Goal: Use online tool/utility: Utilize a website feature to perform a specific function

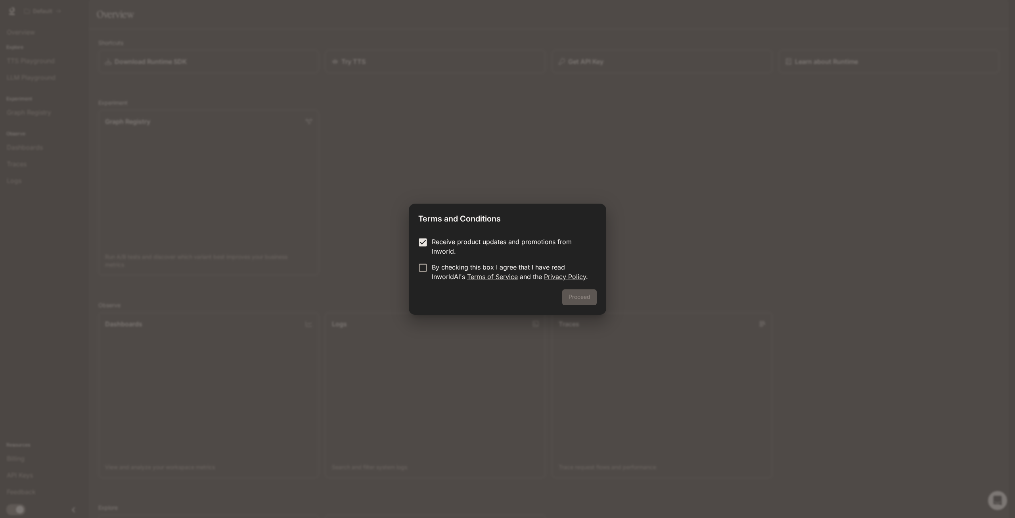
click at [420, 263] on form "Receive product updates and promotions from Inworld. By checking this box I agr…" at bounding box center [507, 259] width 178 height 44
click at [420, 273] on label "By checking this box I agree that I have read InworldAI's Terms of Service and …" at bounding box center [502, 271] width 176 height 19
click at [576, 297] on button "Proceed" at bounding box center [579, 297] width 35 height 16
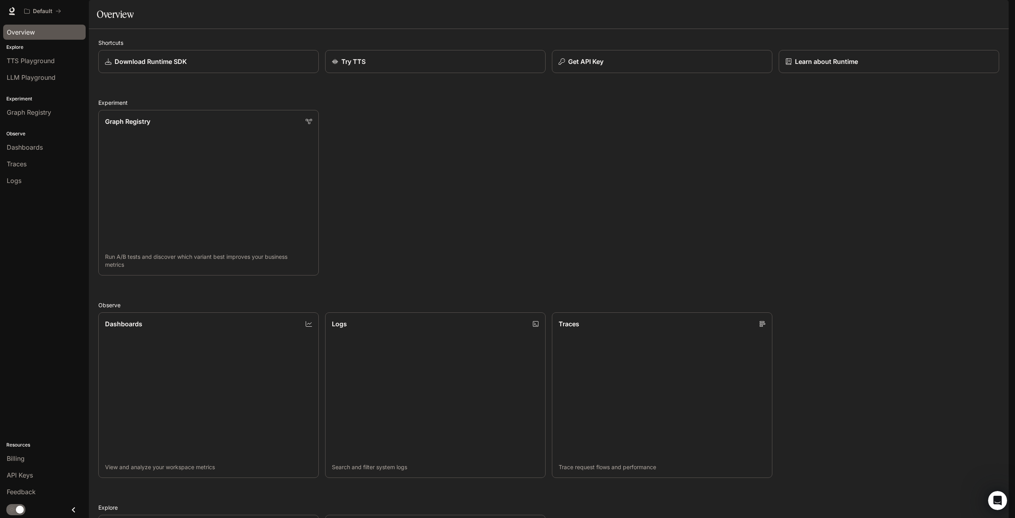
click at [12, 28] on span "Overview" at bounding box center [21, 32] width 28 height 10
click at [40, 58] on span "TTS Playground" at bounding box center [31, 61] width 48 height 10
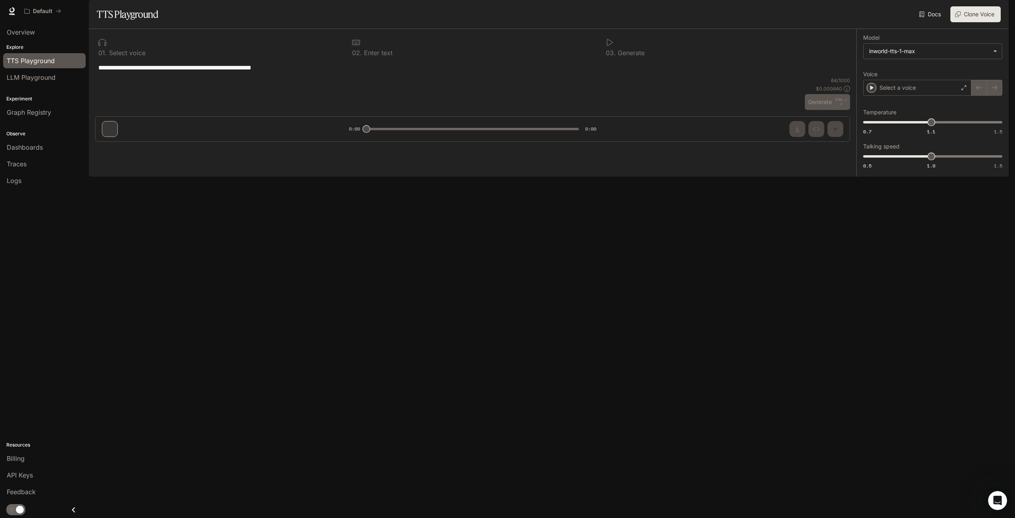
click at [40, 72] on link "LLM Playground" at bounding box center [44, 77] width 82 height 15
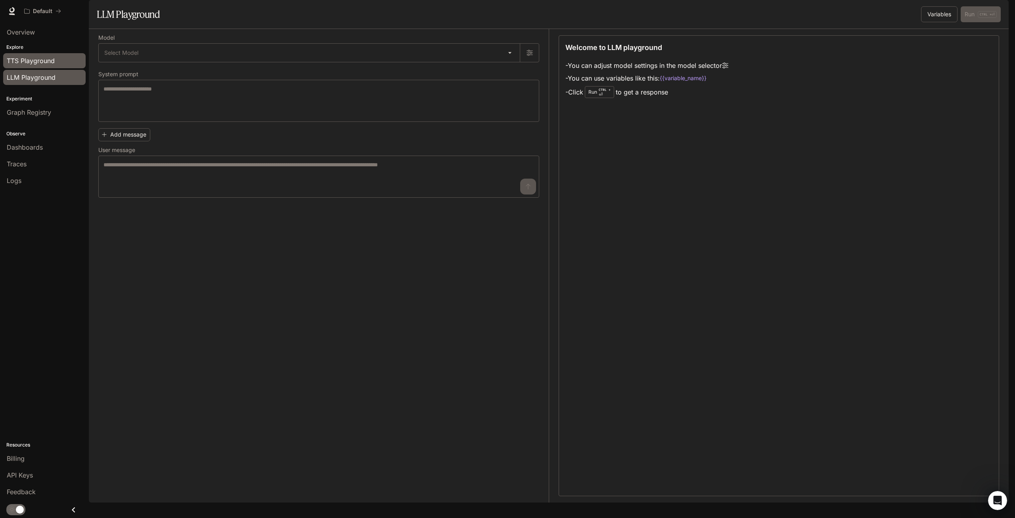
click at [36, 55] on link "TTS Playground" at bounding box center [44, 60] width 82 height 15
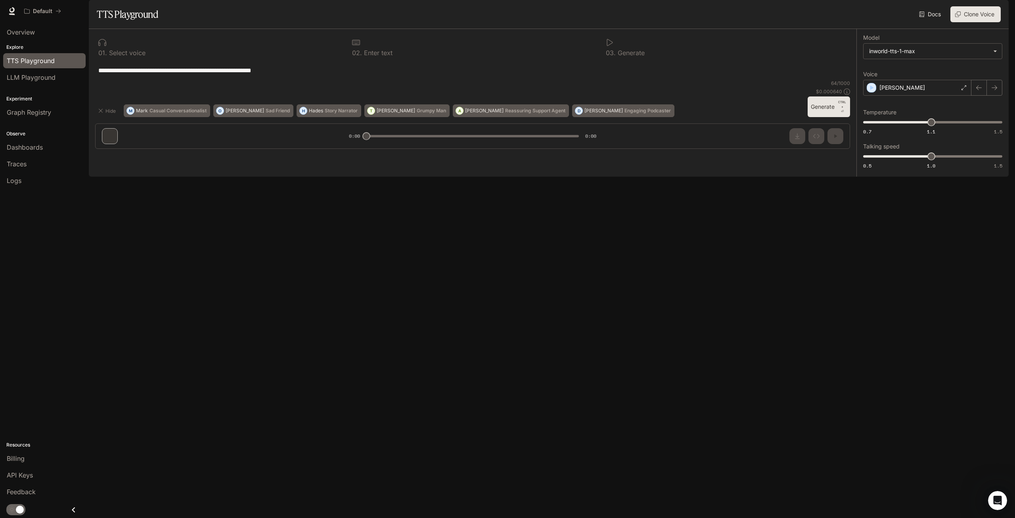
drag, startPoint x: 118, startPoint y: 90, endPoint x: 303, endPoint y: 104, distance: 185.3
click at [303, 80] on div "**********" at bounding box center [472, 70] width 755 height 19
drag, startPoint x: 363, startPoint y: 491, endPoint x: 394, endPoint y: 492, distance: 31.4
click at [394, 155] on div "**********" at bounding box center [473, 92] width 768 height 126
